Goal: Check status: Check status

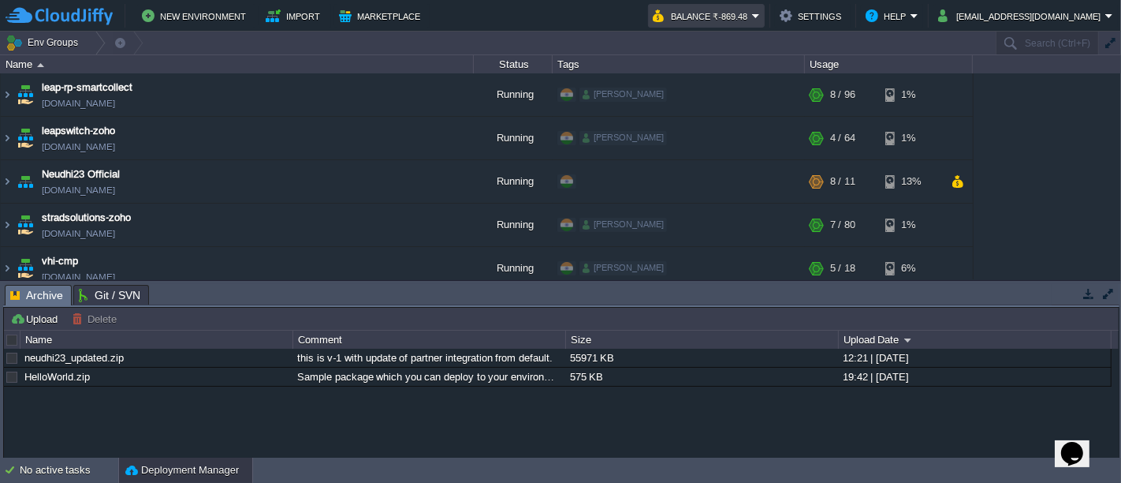
click at [760, 12] on em "Balance ₹-869.48" at bounding box center [706, 15] width 107 height 19
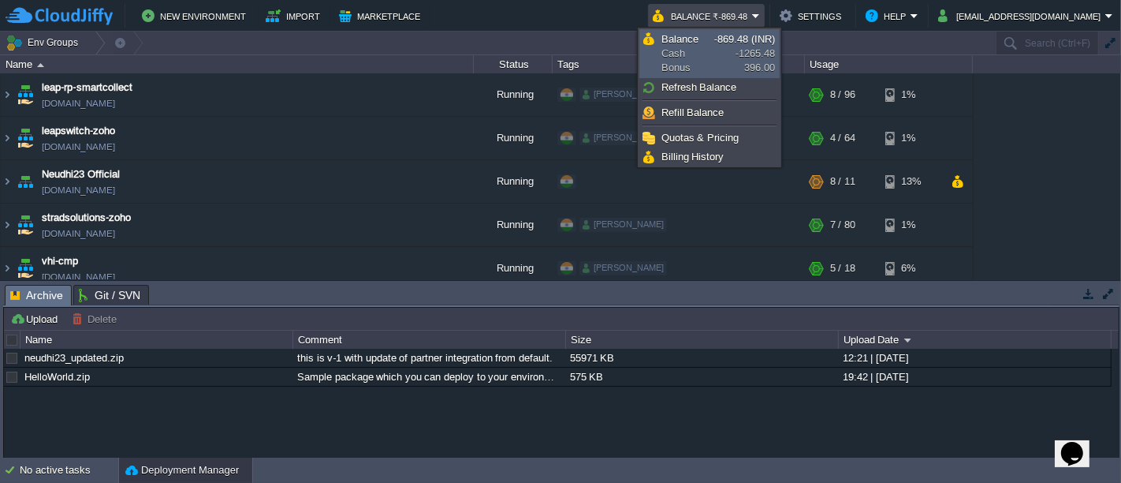
click at [698, 53] on span "Balance Cash Bonus" at bounding box center [688, 53] width 53 height 43
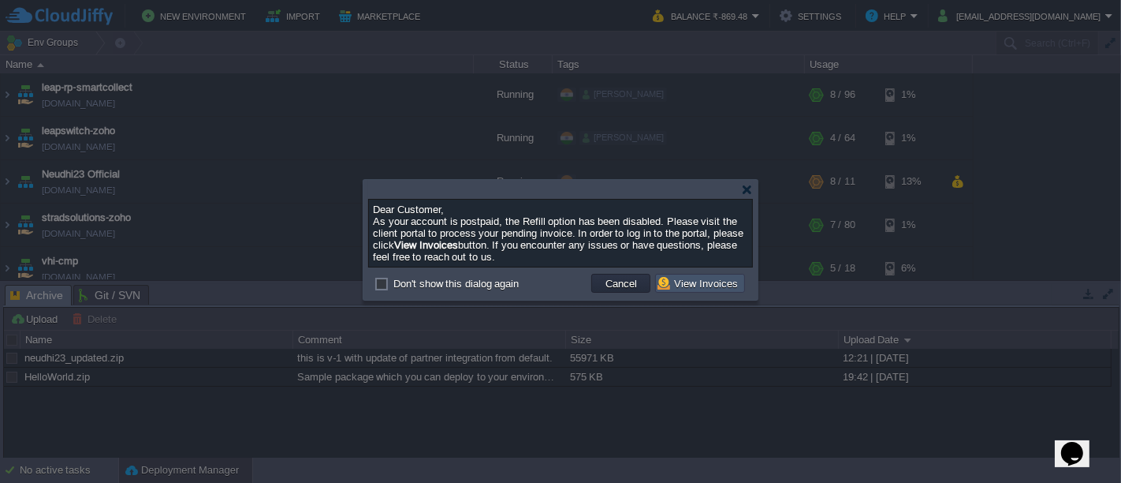
click at [721, 289] on button "View Invoices" at bounding box center [700, 283] width 85 height 14
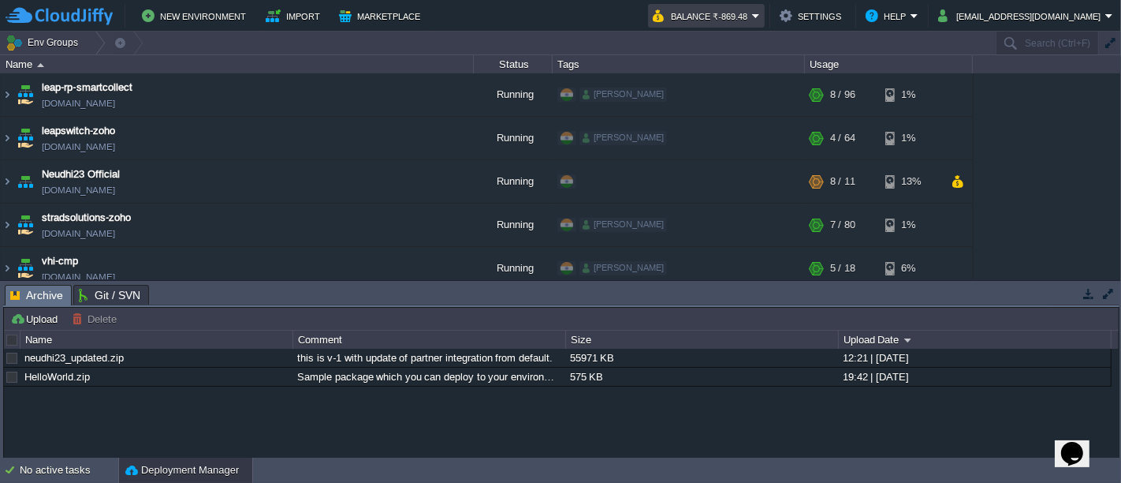
click at [765, 16] on td "Balance ₹-869.48" at bounding box center [706, 16] width 117 height 24
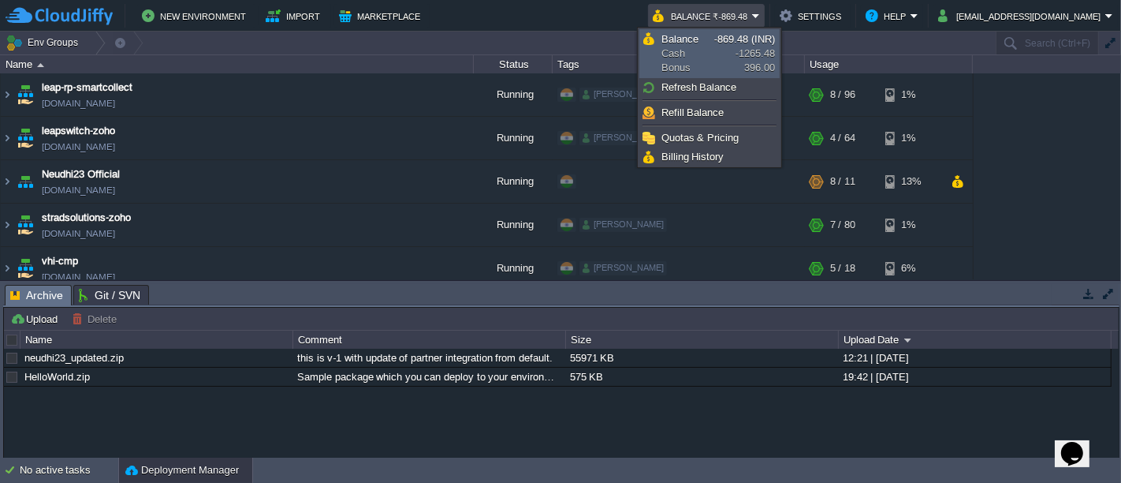
click at [708, 50] on span "Balance Cash Bonus" at bounding box center [688, 53] width 53 height 43
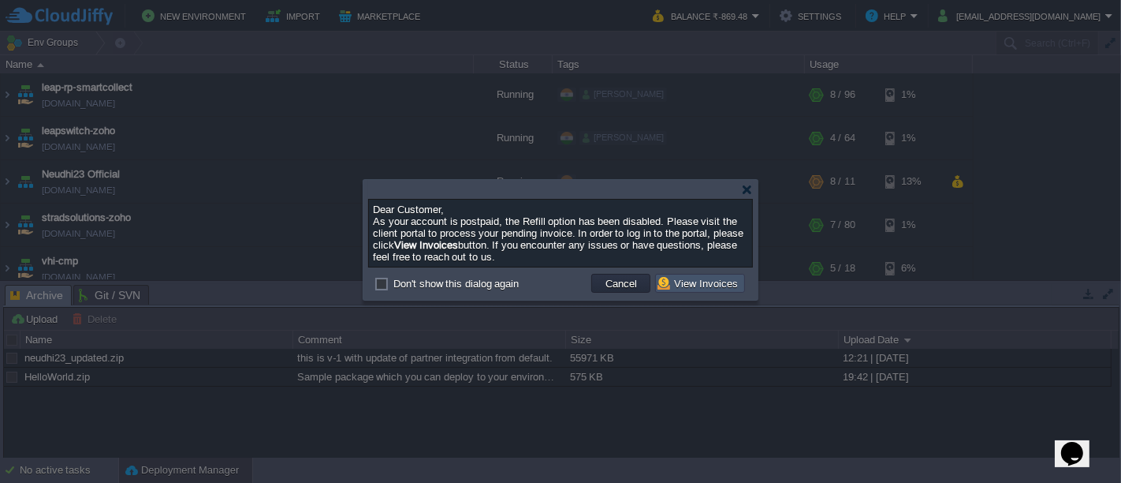
click at [698, 290] on button "View Invoices" at bounding box center [700, 283] width 85 height 14
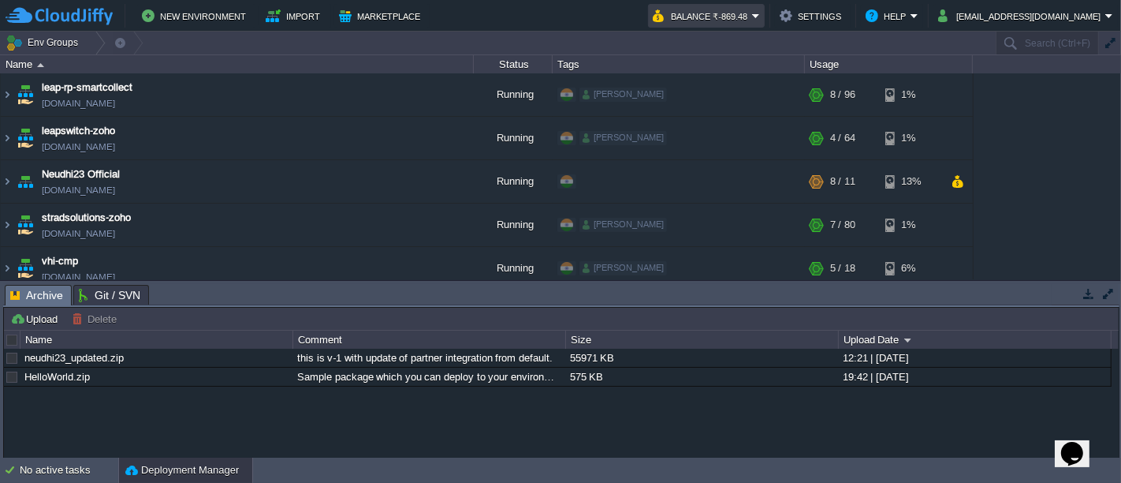
click at [760, 14] on em "Balance ₹-869.48" at bounding box center [706, 15] width 107 height 19
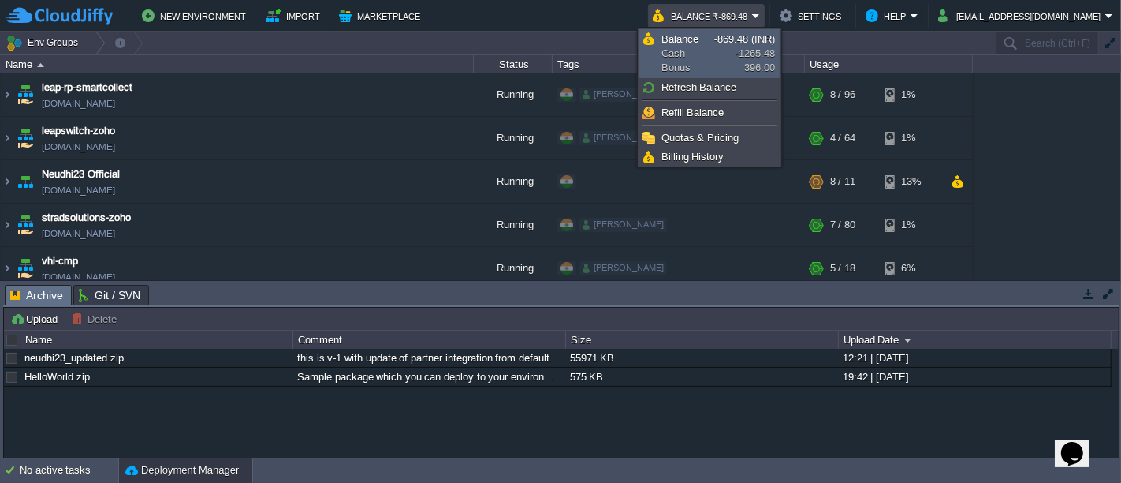
click at [716, 47] on link "Balance Cash Bonus -869.48 (INR) -1265.48 396.00" at bounding box center [709, 53] width 139 height 47
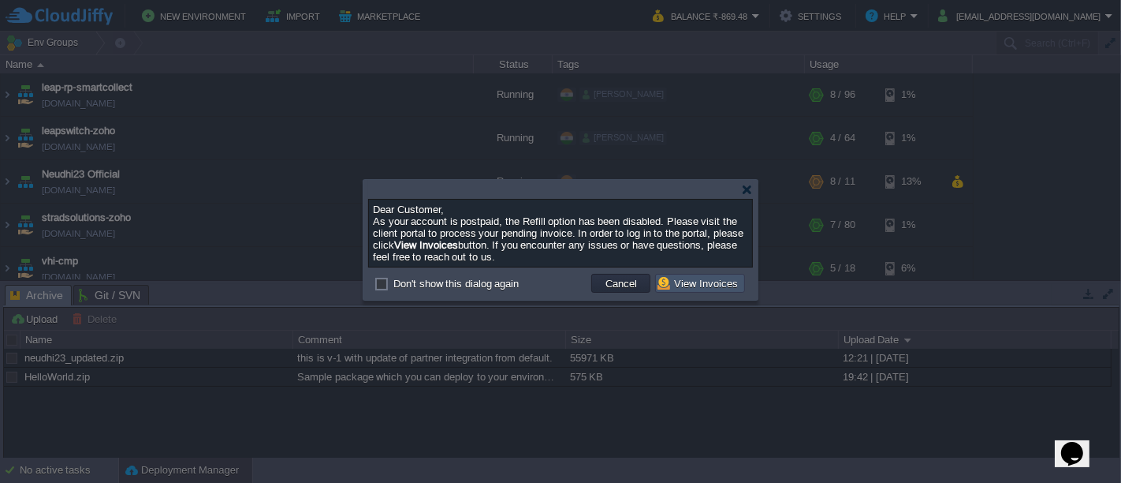
click at [695, 290] on button "View Invoices" at bounding box center [700, 283] width 85 height 14
